Goal: Information Seeking & Learning: Learn about a topic

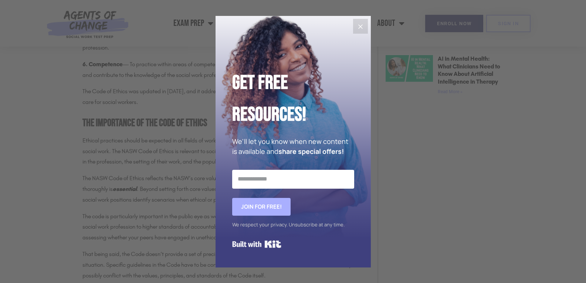
scroll to position [665, 0]
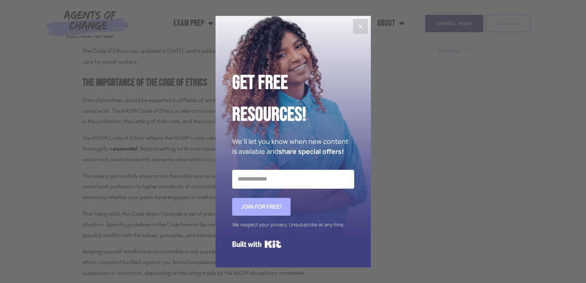
click at [363, 21] on button "Close" at bounding box center [360, 26] width 15 height 15
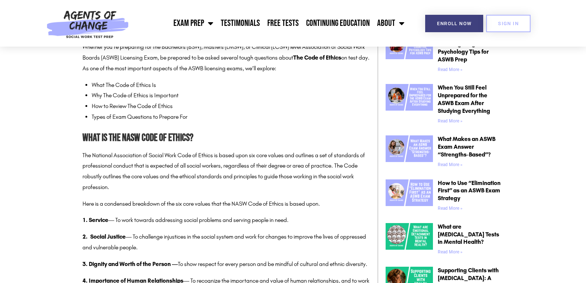
scroll to position [333, 0]
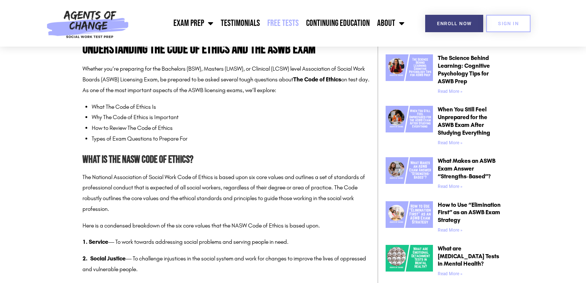
click at [292, 22] on link "Free Tests" at bounding box center [282, 23] width 39 height 18
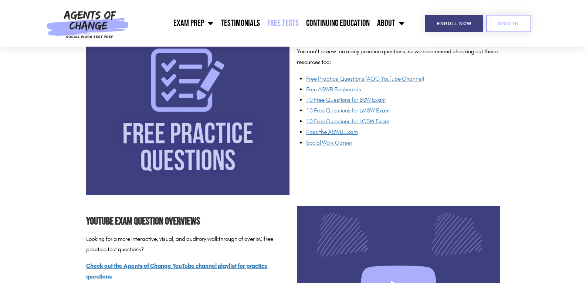
scroll to position [591, 0]
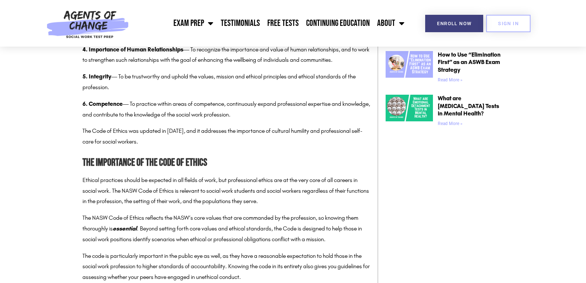
scroll to position [591, 0]
